Goal: Entertainment & Leisure: Consume media (video, audio)

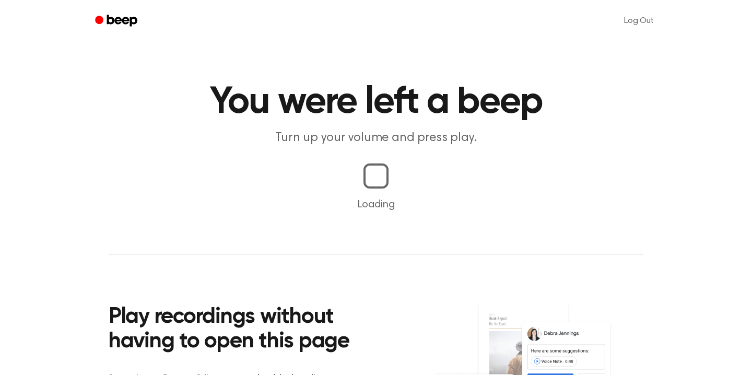
click at [395, 195] on main "You were left a beep Turn up your volume and press play. Loading Play recording…" at bounding box center [376, 244] width 752 height 489
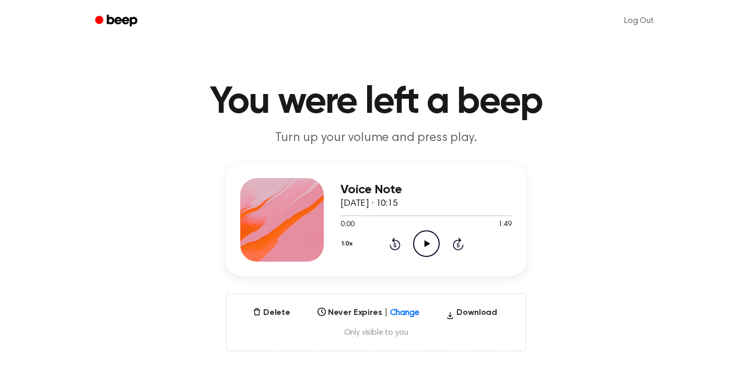
click at [423, 243] on icon "Play Audio" at bounding box center [426, 243] width 27 height 27
click at [425, 251] on icon "Play Audio" at bounding box center [426, 243] width 27 height 27
click at [422, 243] on icon "Play Audio" at bounding box center [426, 243] width 27 height 27
click at [420, 247] on icon "Play Audio" at bounding box center [426, 243] width 27 height 27
